Goal: Task Accomplishment & Management: Complete application form

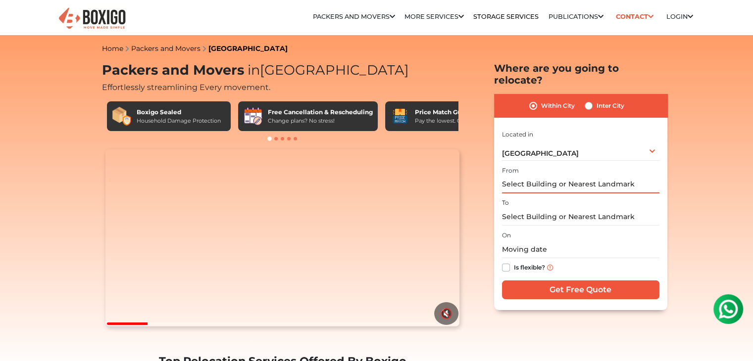
click at [512, 176] on input "text" at bounding box center [580, 184] width 157 height 17
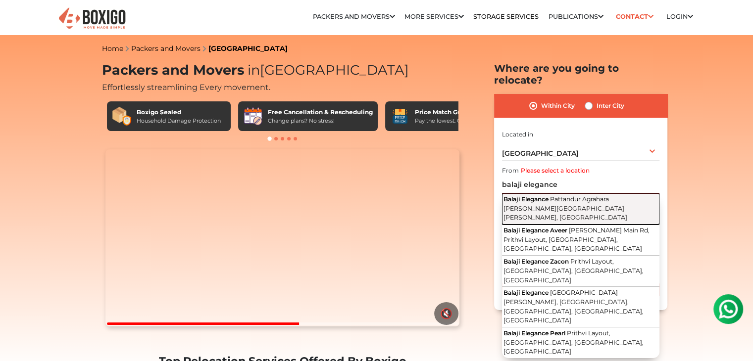
click at [547, 197] on span "Pattandur Agrahara [PERSON_NAME][GEOGRAPHIC_DATA][PERSON_NAME], [GEOGRAPHIC_DAT…" at bounding box center [566, 209] width 124 height 26
type input "Balaji Elegance, Pattandur Agrahara [PERSON_NAME][GEOGRAPHIC_DATA][PERSON_NAME]…"
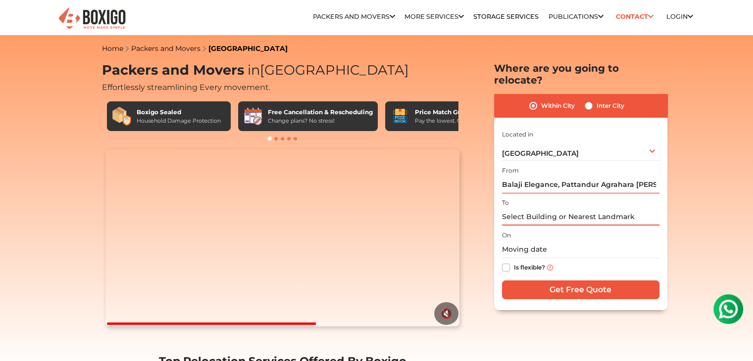
click at [526, 208] on input "text" at bounding box center [580, 216] width 157 height 17
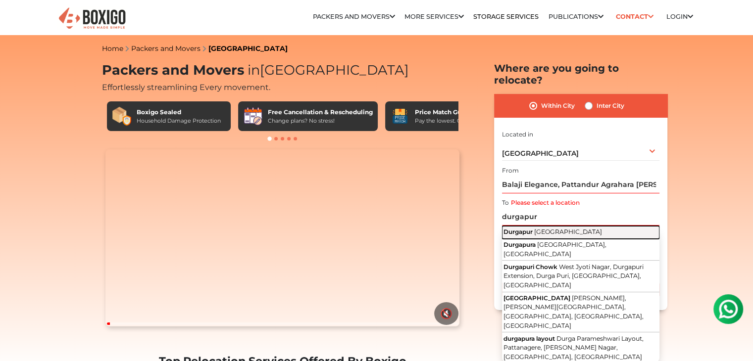
click at [529, 228] on span "Durgapur" at bounding box center [518, 231] width 29 height 7
type input "Durgapur, [GEOGRAPHIC_DATA]"
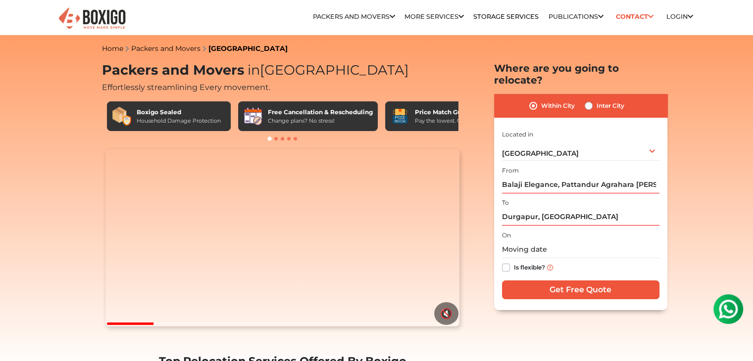
click at [514, 262] on label "Is flexible?" at bounding box center [529, 267] width 31 height 10
click at [504, 262] on input "Is flexible?" at bounding box center [506, 267] width 8 height 10
click at [514, 262] on label "Is flexible?" at bounding box center [529, 267] width 31 height 10
click at [505, 262] on input "Is flexible?" at bounding box center [506, 267] width 8 height 10
checkbox input "false"
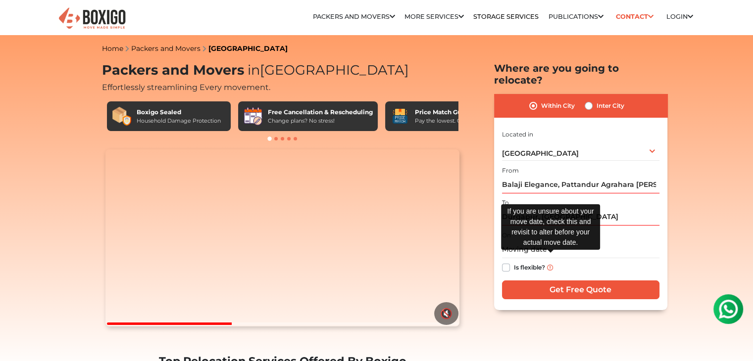
click at [552, 265] on img at bounding box center [550, 268] width 6 height 6
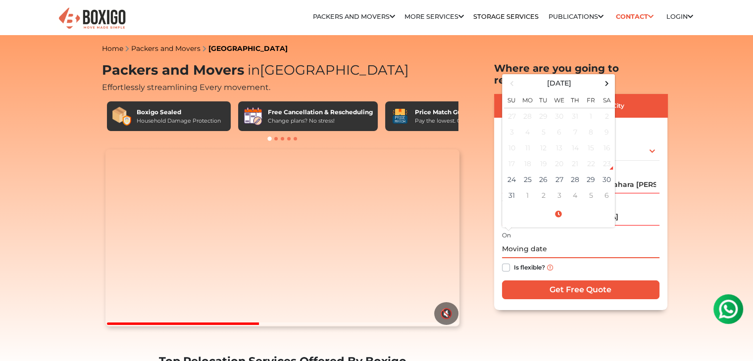
click at [529, 241] on input "text" at bounding box center [580, 249] width 157 height 17
click at [606, 77] on span at bounding box center [606, 83] width 13 height 13
click at [541, 156] on td "23" at bounding box center [544, 164] width 16 height 16
type input "[DATE] 12:00 AM"
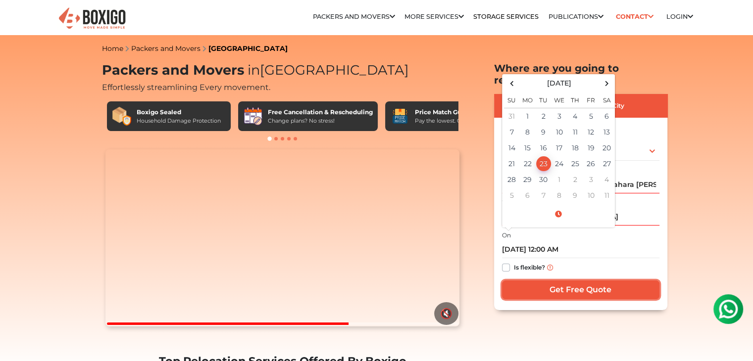
click at [568, 281] on input "Get Free Quote" at bounding box center [580, 290] width 157 height 19
